Goal: Use online tool/utility

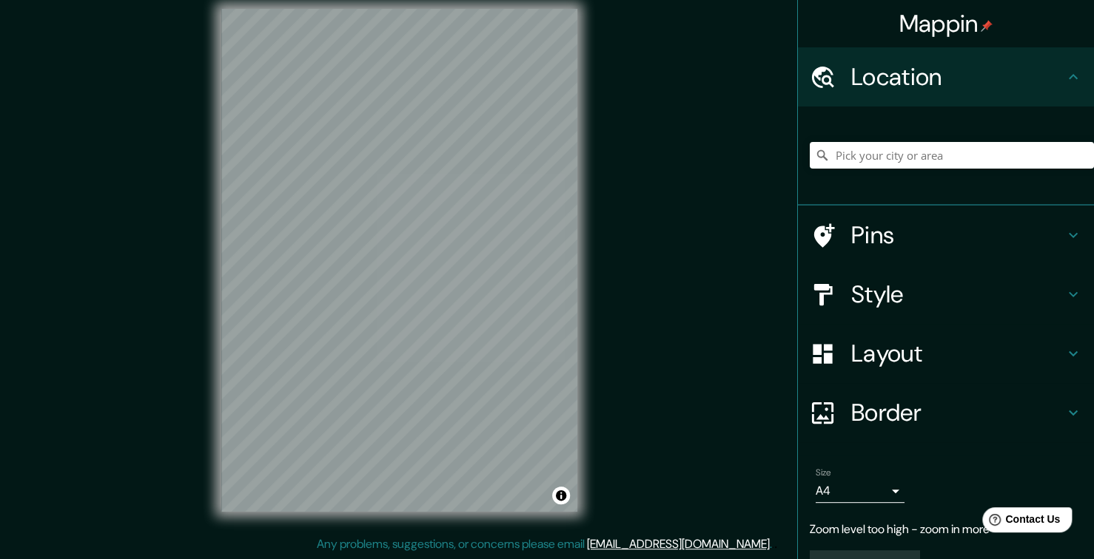
click at [945, 68] on h4 "Location" at bounding box center [957, 77] width 213 height 30
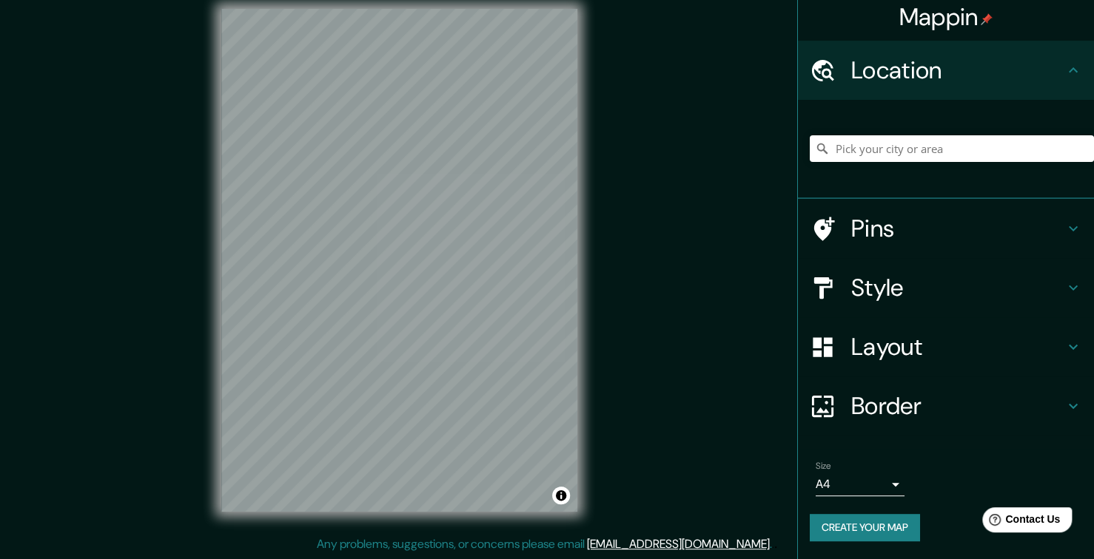
scroll to position [6, 0]
click at [926, 243] on div "Pins" at bounding box center [946, 229] width 296 height 59
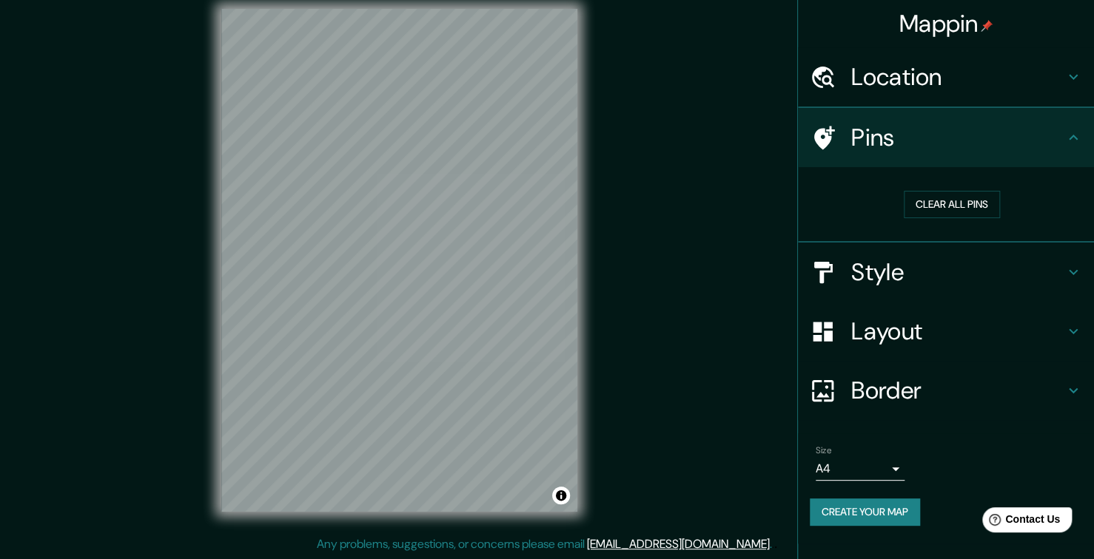
scroll to position [0, 0]
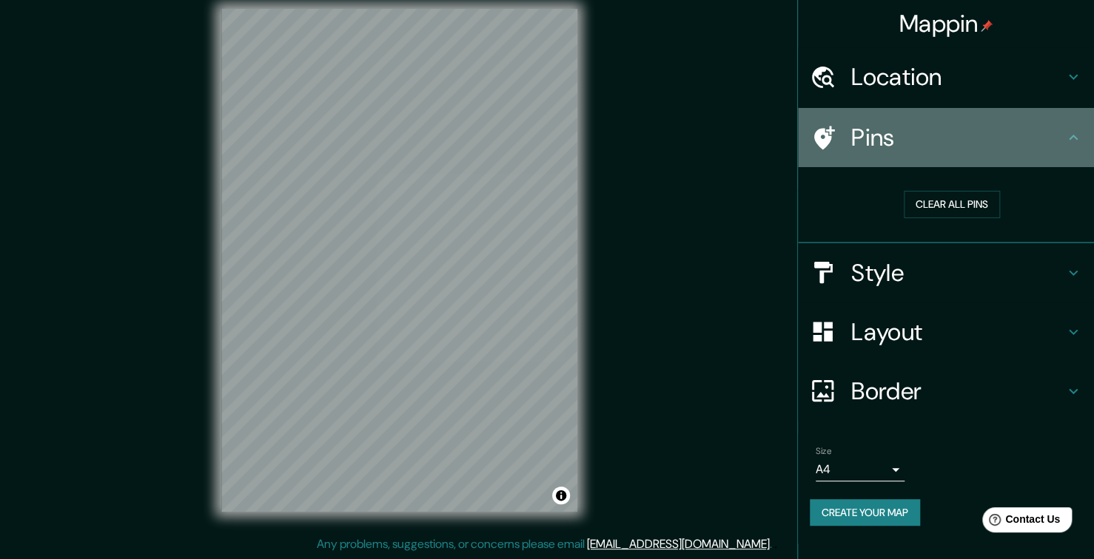
click at [926, 145] on h4 "Pins" at bounding box center [957, 138] width 213 height 30
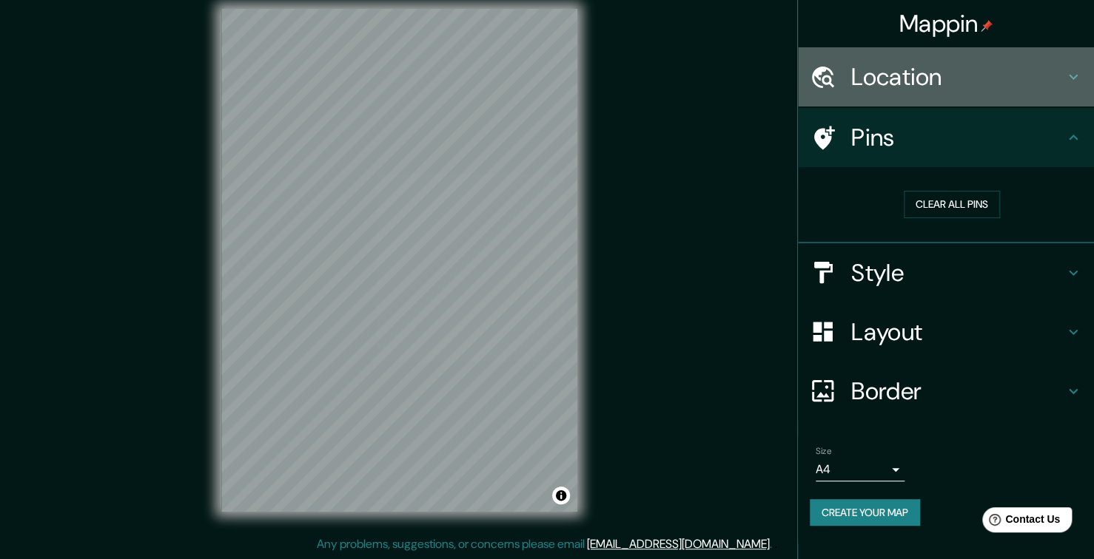
click at [926, 84] on h4 "Location" at bounding box center [957, 77] width 213 height 30
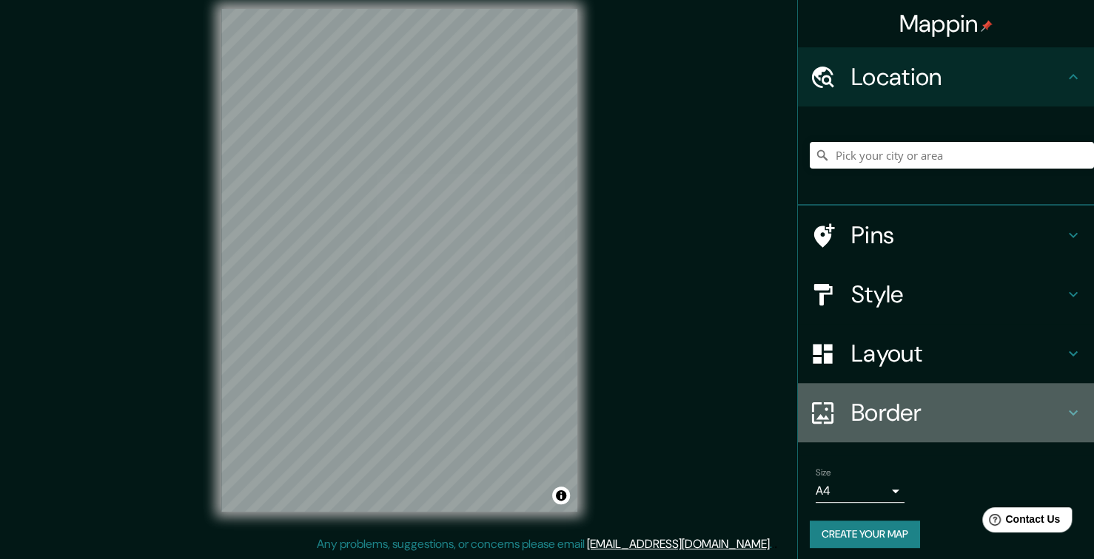
click at [879, 414] on h4 "Border" at bounding box center [957, 413] width 213 height 30
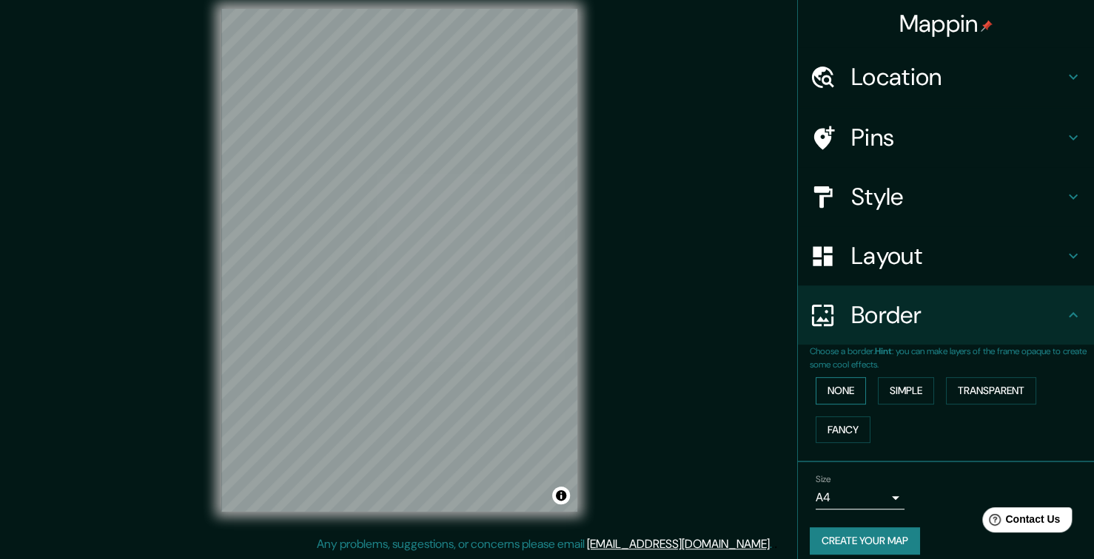
click at [844, 384] on button "None" at bounding box center [840, 390] width 50 height 27
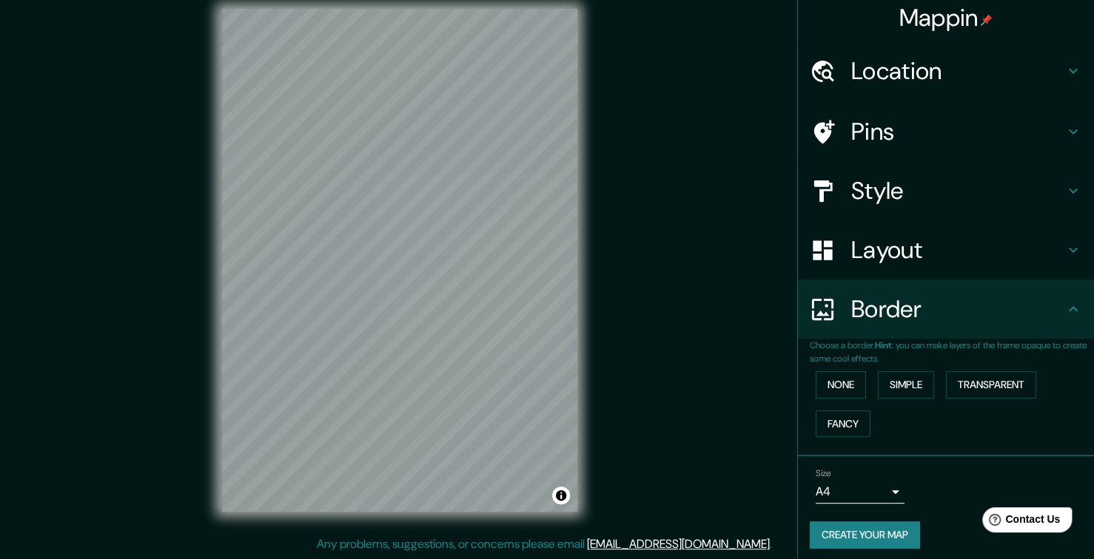
scroll to position [12, 0]
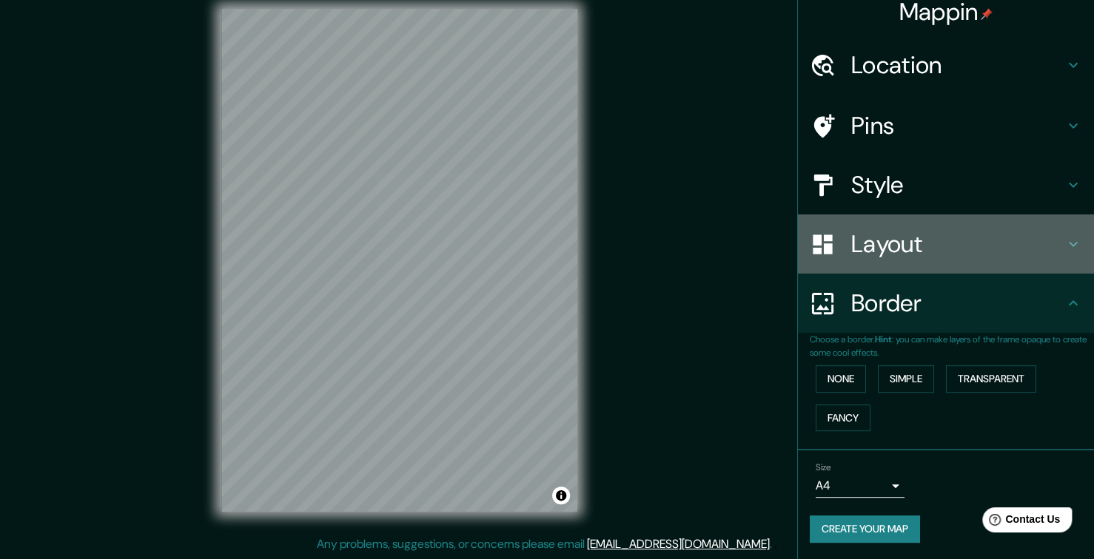
click at [855, 255] on h4 "Layout" at bounding box center [957, 244] width 213 height 30
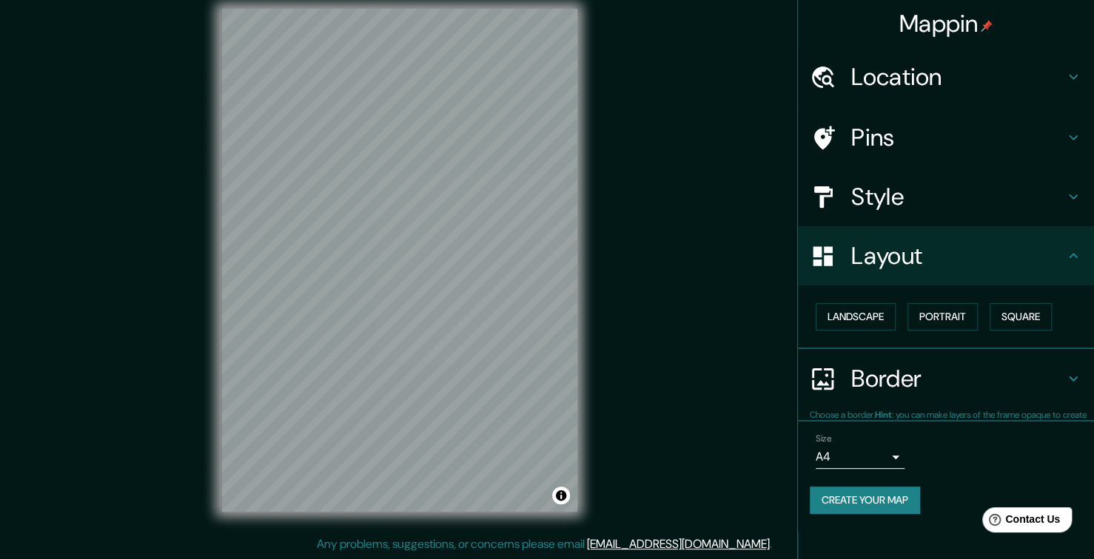
scroll to position [0, 0]
click at [1028, 312] on button "Square" at bounding box center [1020, 316] width 62 height 27
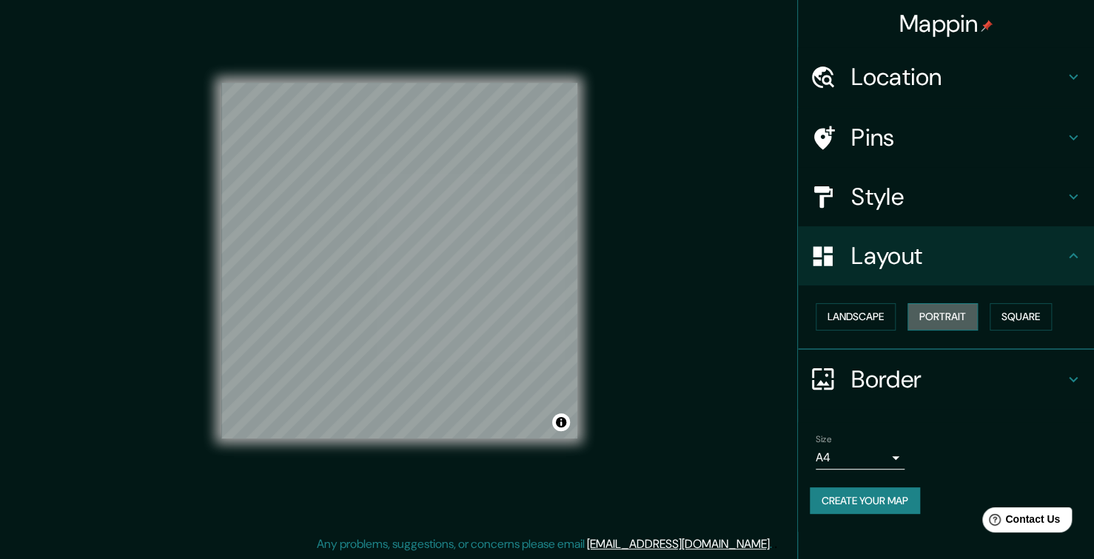
click at [953, 314] on button "Portrait" at bounding box center [942, 316] width 70 height 27
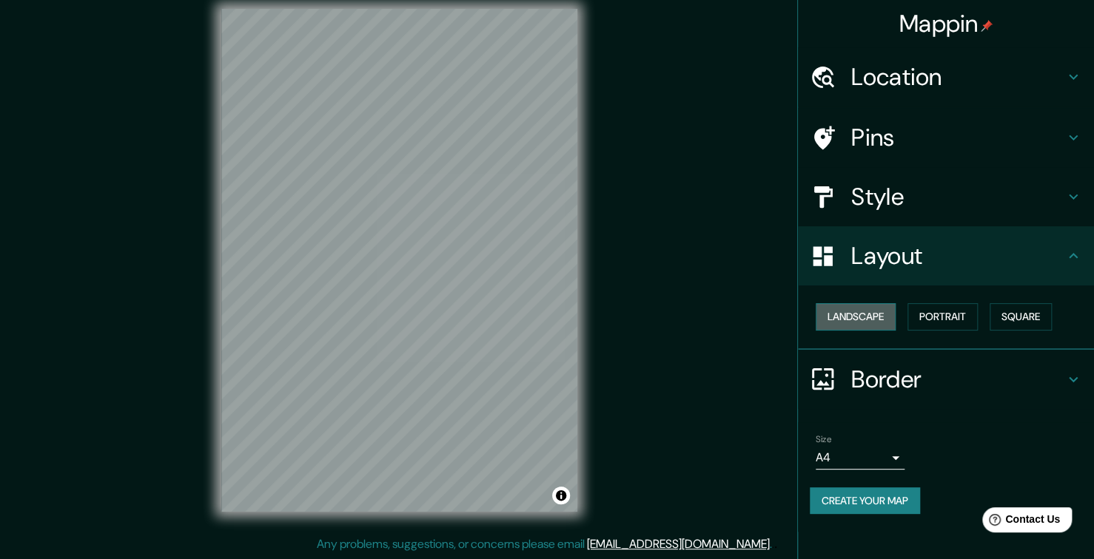
click at [886, 314] on button "Landscape" at bounding box center [855, 316] width 80 height 27
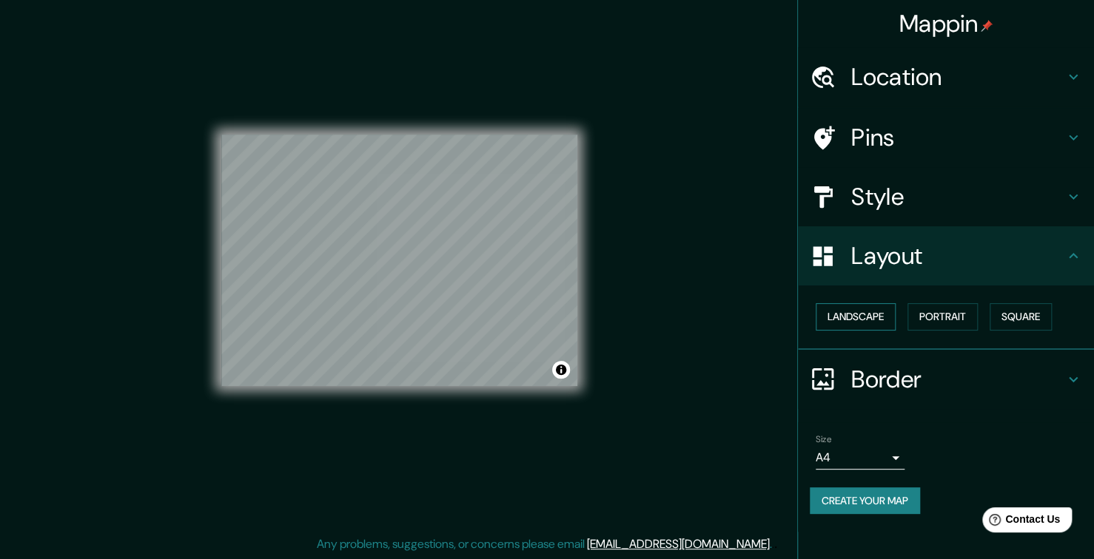
click at [886, 314] on button "Landscape" at bounding box center [855, 316] width 80 height 27
click at [928, 306] on button "Portrait" at bounding box center [942, 316] width 70 height 27
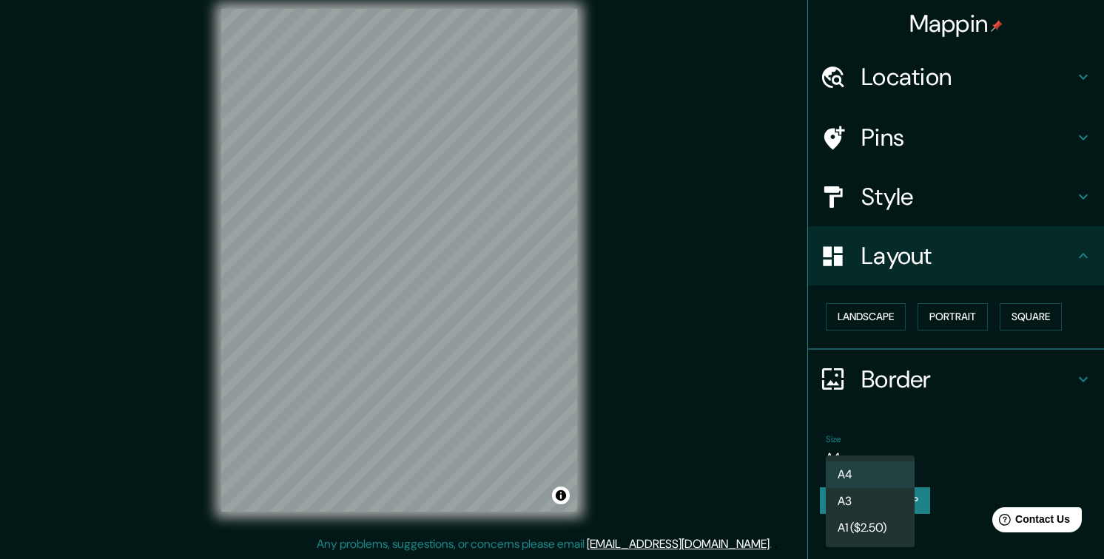
click at [870, 460] on body "Mappin Location Pins Style Layout Landscape Portrait Square Border Choose a bor…" at bounding box center [552, 264] width 1104 height 559
click at [970, 458] on div at bounding box center [552, 279] width 1104 height 559
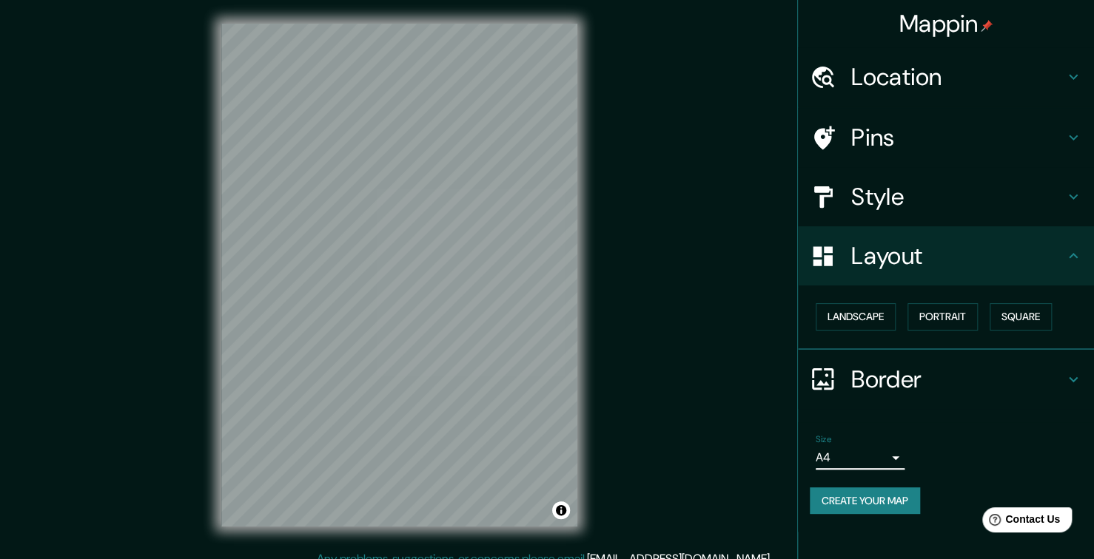
click at [921, 40] on div "Mappin" at bounding box center [946, 23] width 296 height 47
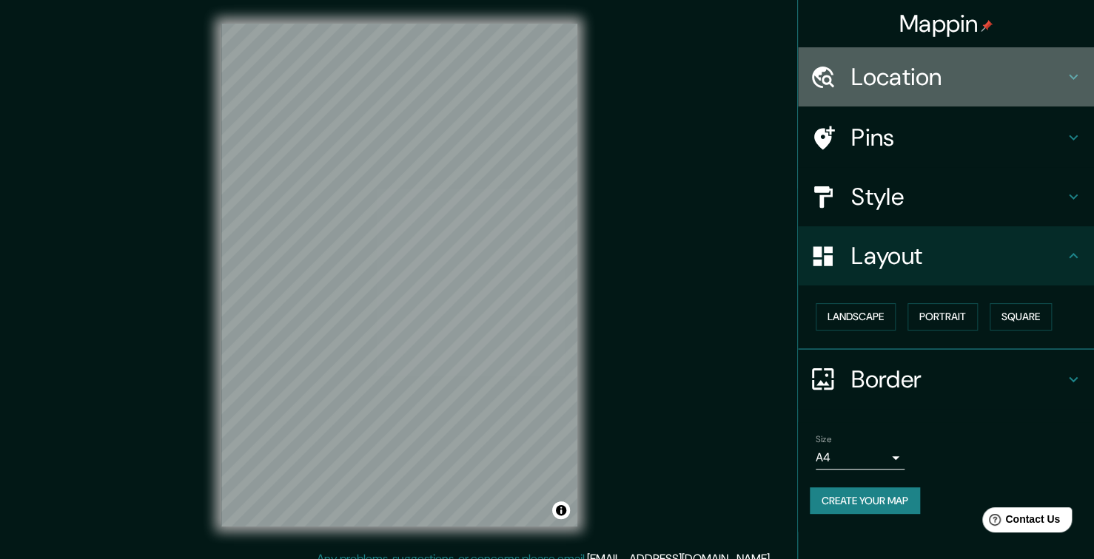
click at [930, 88] on h4 "Location" at bounding box center [957, 77] width 213 height 30
